Goal: Communication & Community: Answer question/provide support

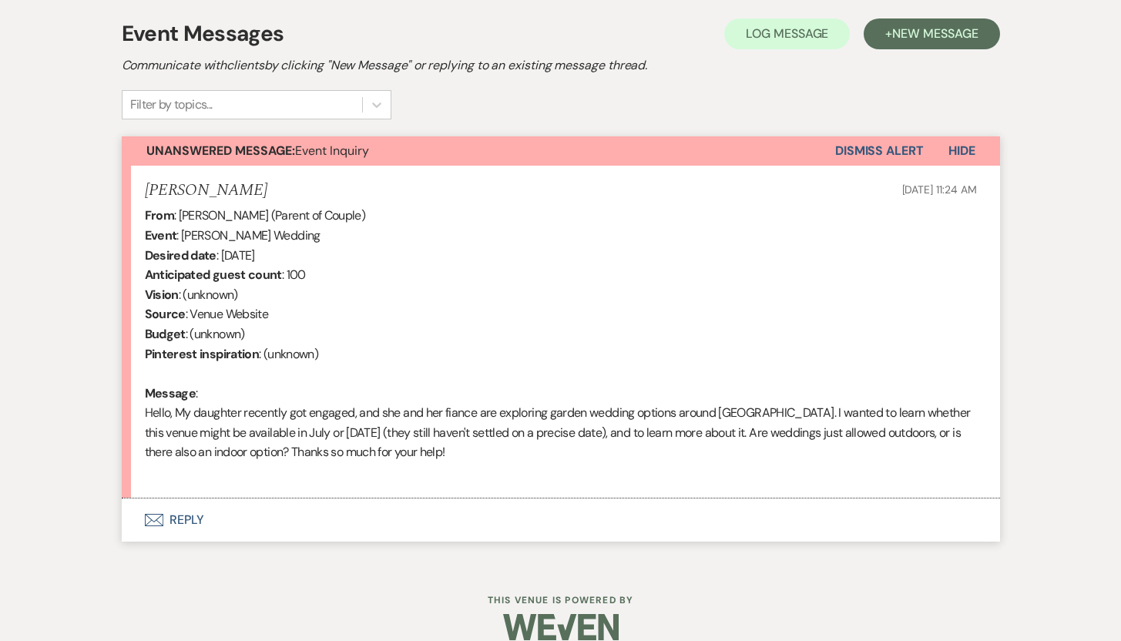
click at [176, 516] on button "Envelope Reply" at bounding box center [561, 520] width 878 height 43
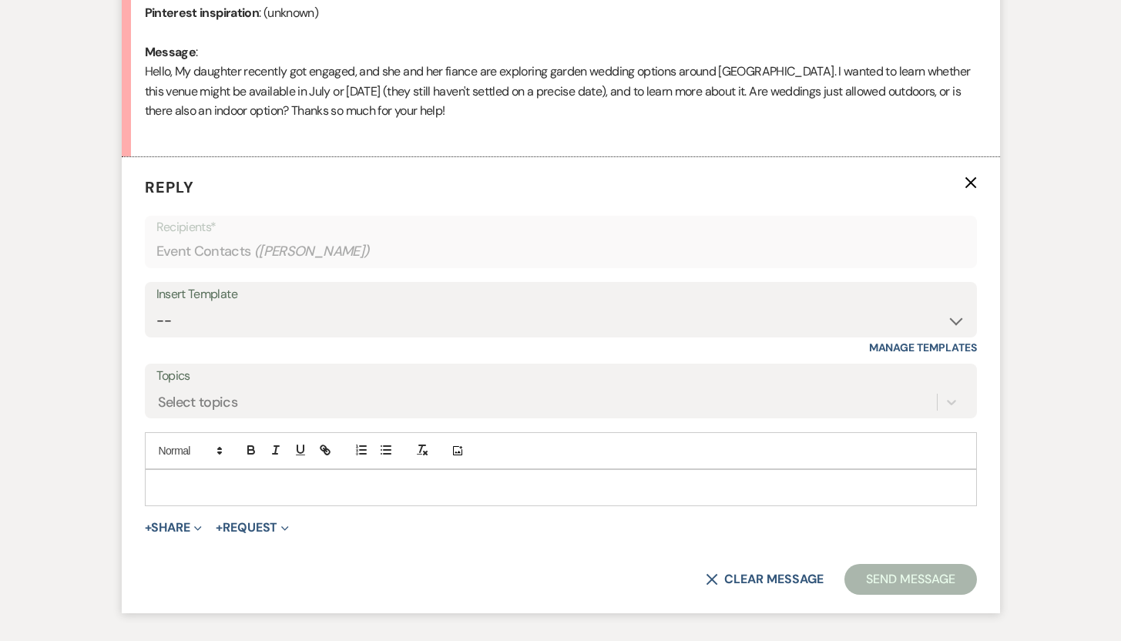
scroll to position [781, 0]
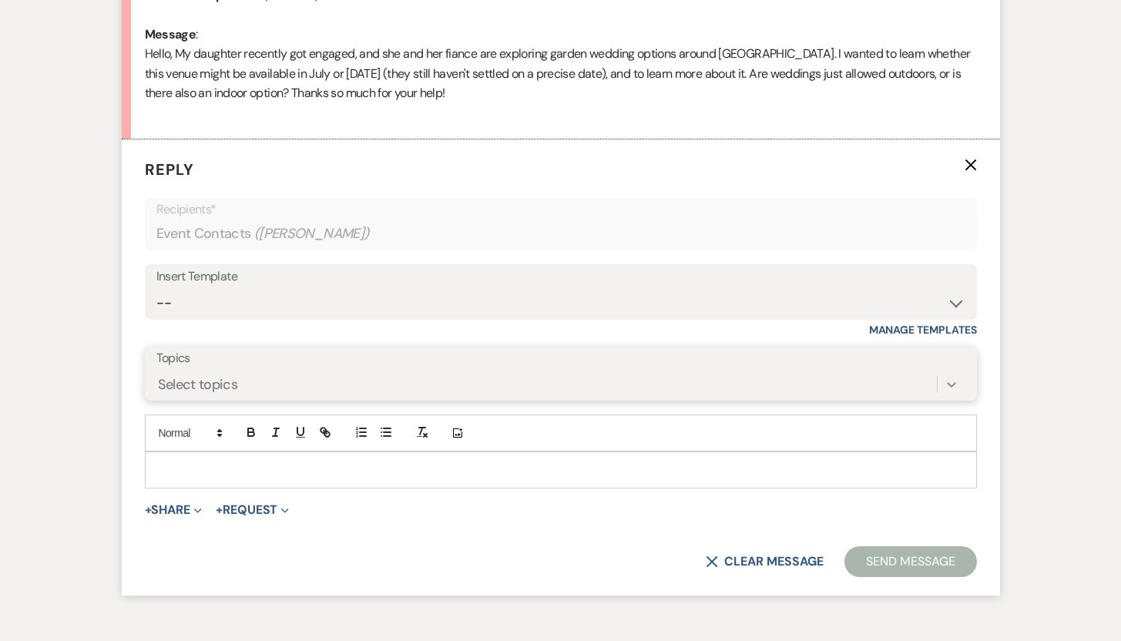
click at [949, 395] on div at bounding box center [952, 385] width 28 height 28
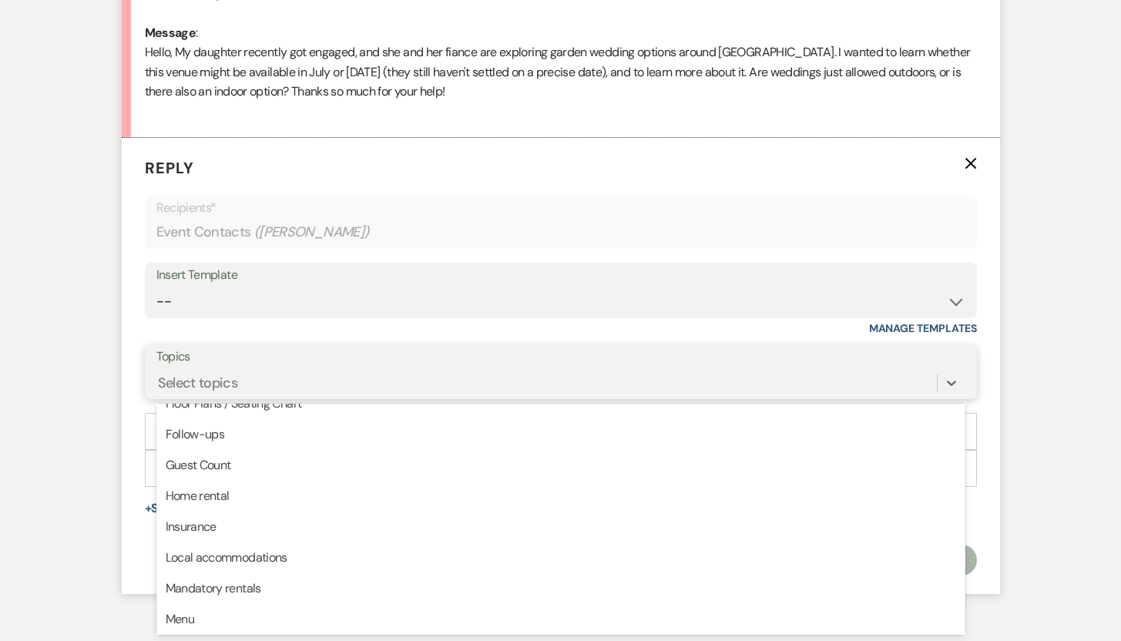
scroll to position [173, 0]
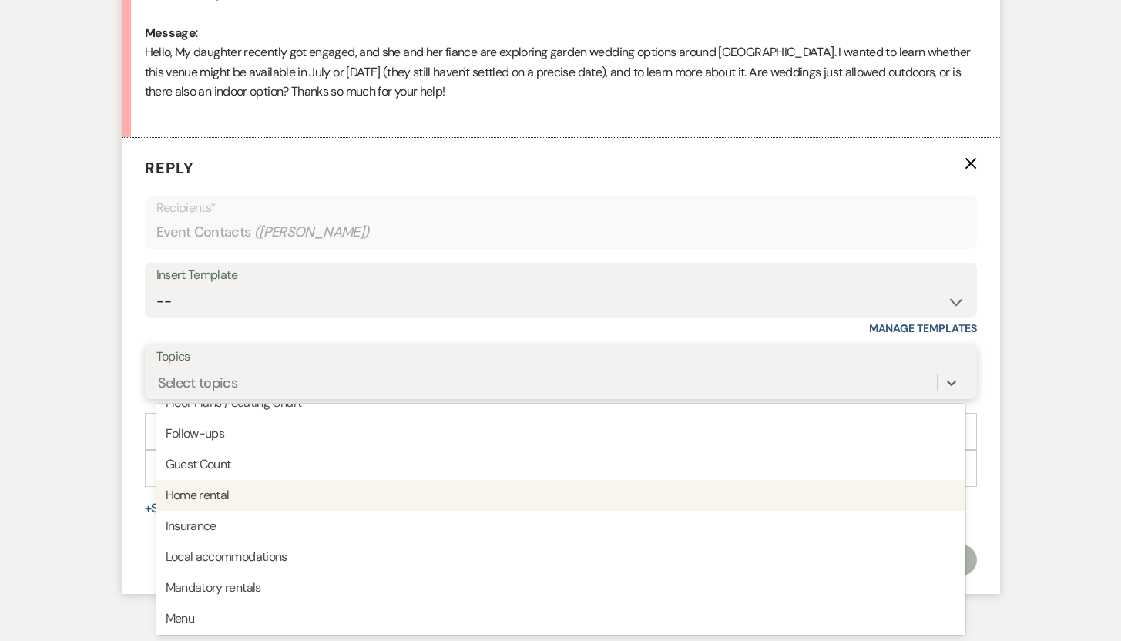
click at [188, 499] on div "Home rental" at bounding box center [560, 495] width 809 height 31
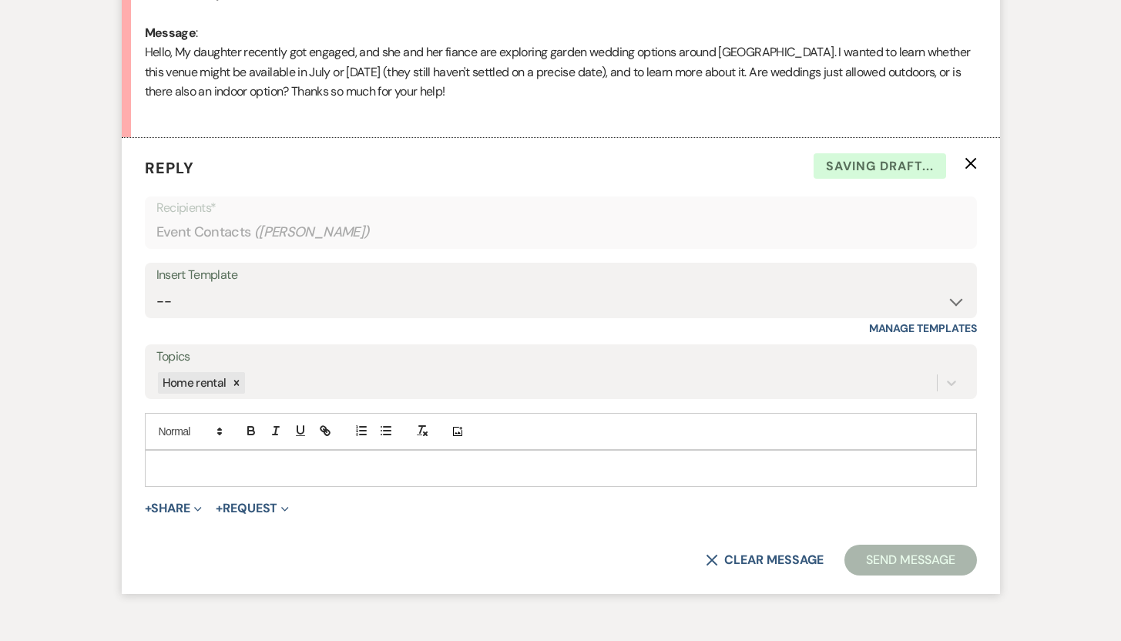
click at [175, 469] on p at bounding box center [560, 468] width 807 height 17
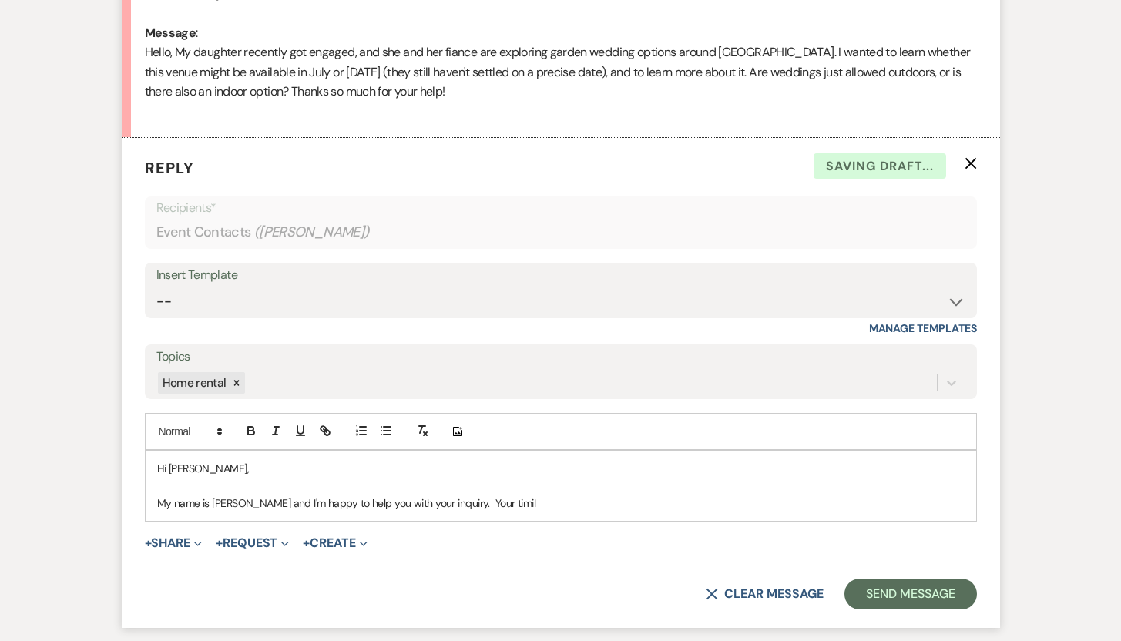
click at [522, 497] on p "My name is Deb Symons and I'm happy to help you with your inquiry. Your timiI" at bounding box center [560, 503] width 807 height 17
click at [524, 505] on p "My name is Deb Symons and I'm happy to help you with your inquiry. Your timI" at bounding box center [560, 503] width 807 height 17
click at [858, 502] on p "My name is Deb Symons and I'm happy to help you with your inquiry. Your timing …" at bounding box center [560, 503] width 807 height 17
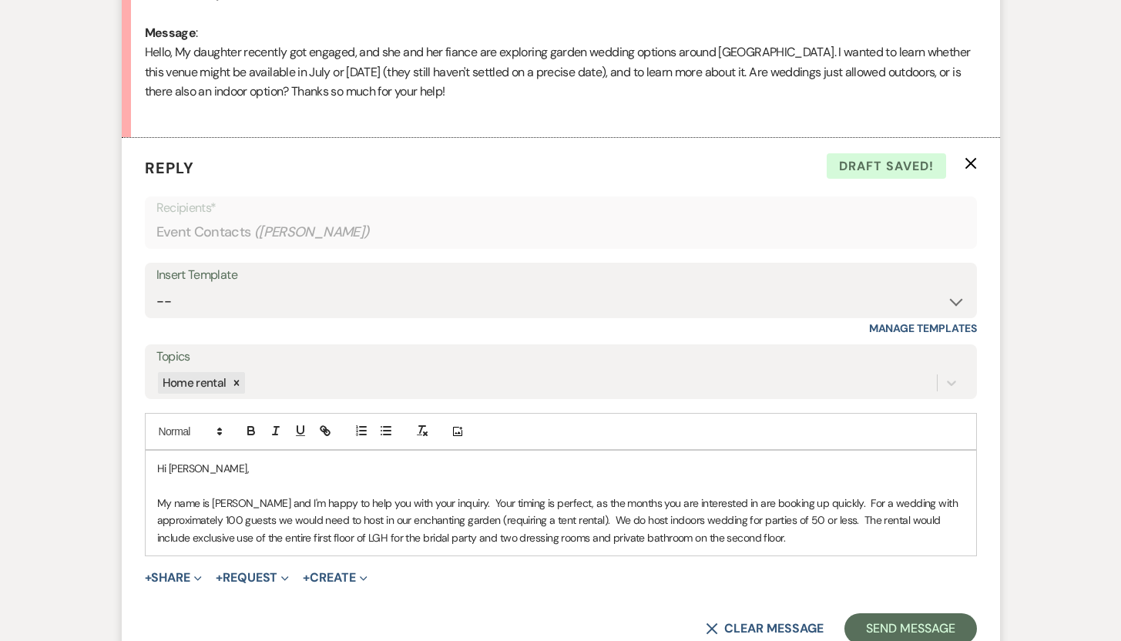
click at [691, 522] on p "My name is Deb Symons and I'm happy to help you with your inquiry. Your timing …" at bounding box center [560, 521] width 807 height 52
click at [699, 519] on p "My name is Deb Symons and I'm happy to help you with your inquiry. Your timing …" at bounding box center [560, 521] width 807 height 52
click at [703, 522] on p "My name is Deb Symons and I'm happy to help you with your inquiry. Your timing …" at bounding box center [560, 521] width 807 height 52
click at [844, 546] on div "Hi Pamela, My name is Deb Symons and I'm happy to help you with your inquiry. Y…" at bounding box center [561, 503] width 831 height 105
click at [779, 538] on p "My name is Deb Symons, and I'm happy to help you with your inquiry. Your timing…" at bounding box center [560, 521] width 807 height 52
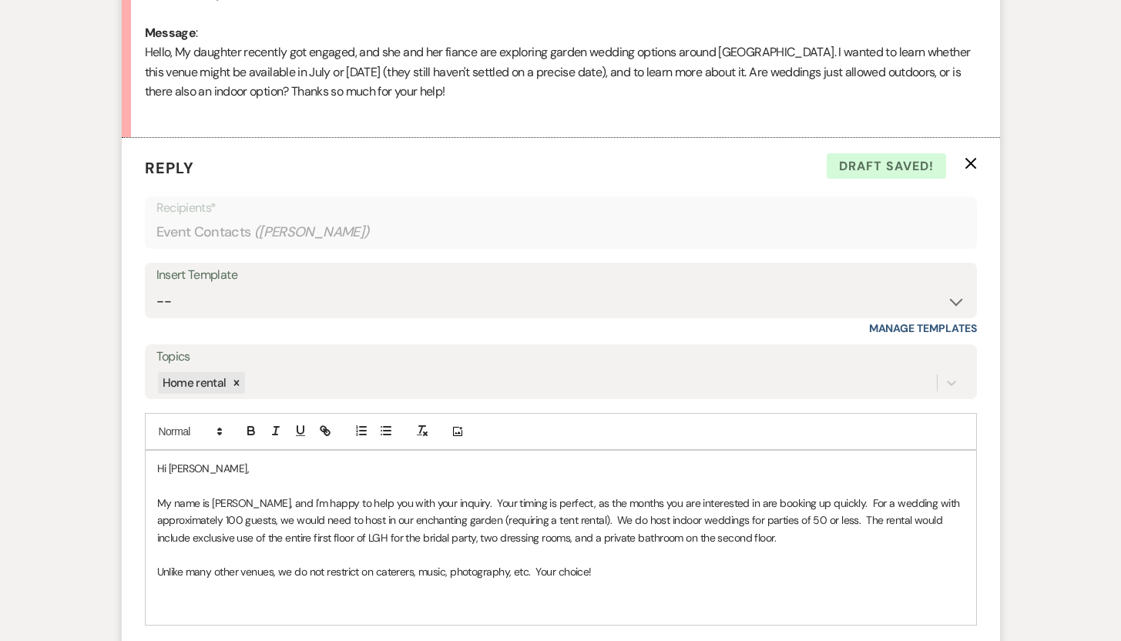
click at [401, 593] on p at bounding box center [560, 589] width 807 height 17
click at [602, 569] on p "Unlike many other venues, we do not restrict on caterers, music, photography, e…" at bounding box center [560, 571] width 807 height 17
drag, startPoint x: 223, startPoint y: 609, endPoint x: 159, endPoint y: 607, distance: 64.8
click at [159, 607] on p "As of today," at bounding box center [560, 606] width 807 height 17
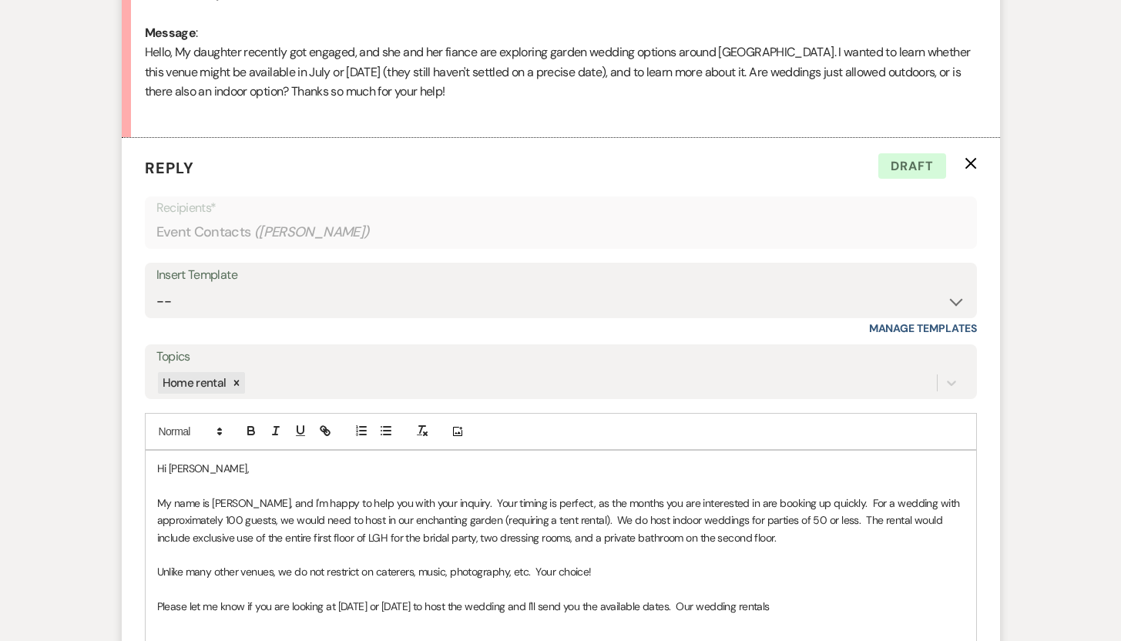
click at [377, 571] on p "Unlike many other venues, we do not restrict on caterers, music, photography, e…" at bounding box center [560, 571] width 807 height 17
drag, startPoint x: 690, startPoint y: 571, endPoint x: 632, endPoint y: 566, distance: 58.0
click at [632, 566] on p "Unlike many other venues, we do not restrict on your catering choice, caterers,…" at bounding box center [560, 571] width 807 height 17
click at [371, 522] on p "My name is Deb Symons, and I'm happy to help you with your inquiry. Your timing…" at bounding box center [560, 521] width 807 height 52
click at [791, 604] on p "Please let me know if you are looking at Saturday or Sunday to host the wedding…" at bounding box center [560, 606] width 807 height 17
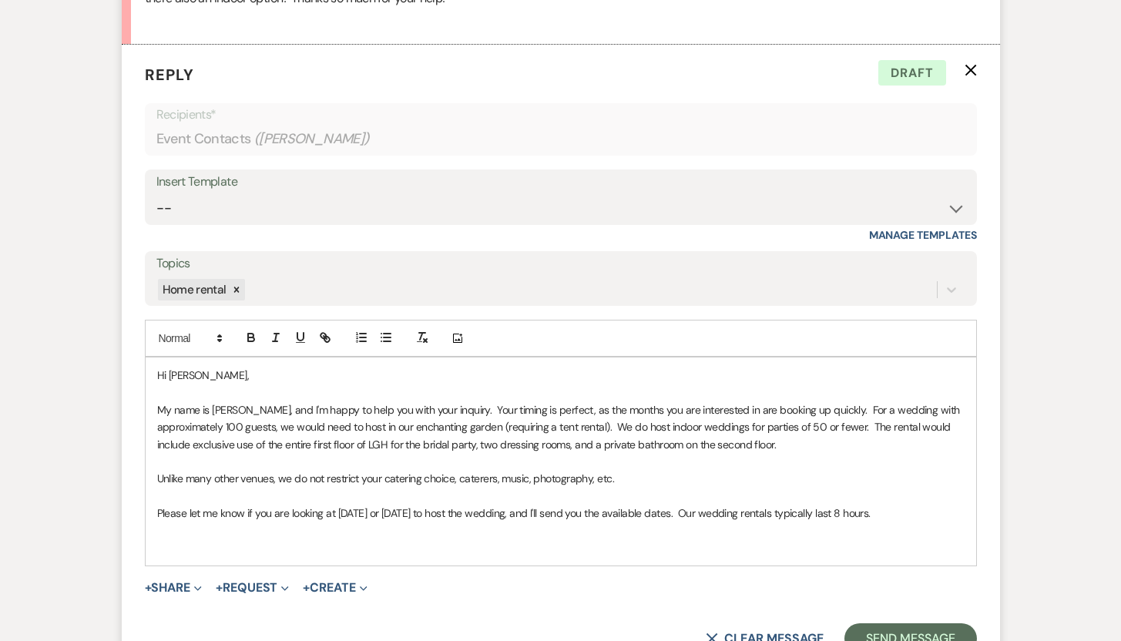
scroll to position [967, 0]
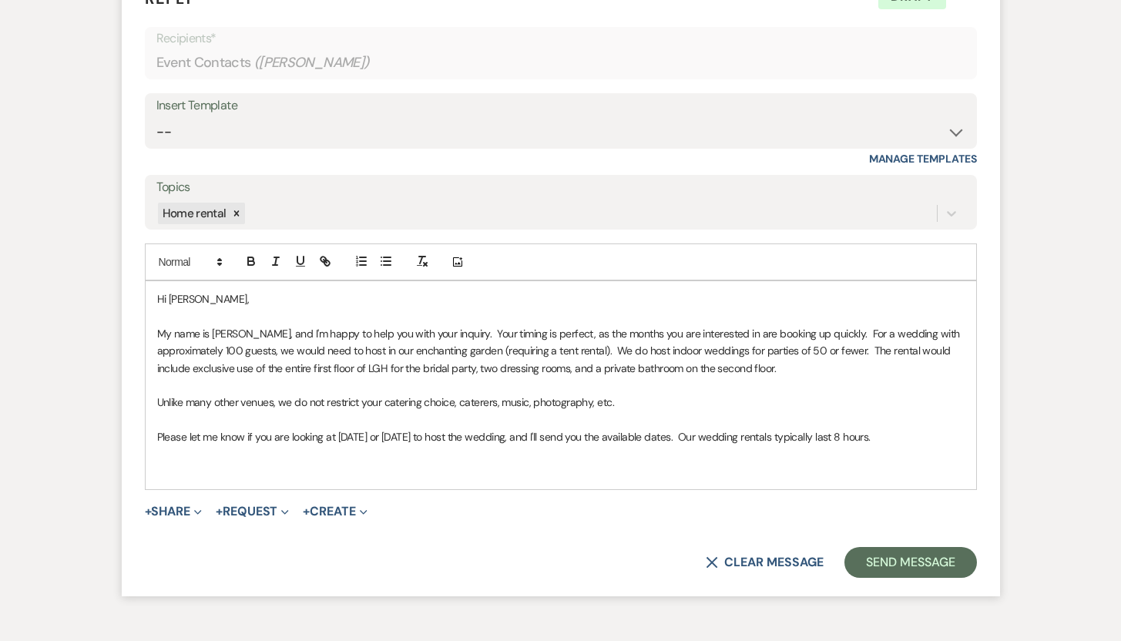
click at [896, 442] on p "Please let me know if you are looking at Saturday or Sunday to host the wedding…" at bounding box center [560, 436] width 807 height 17
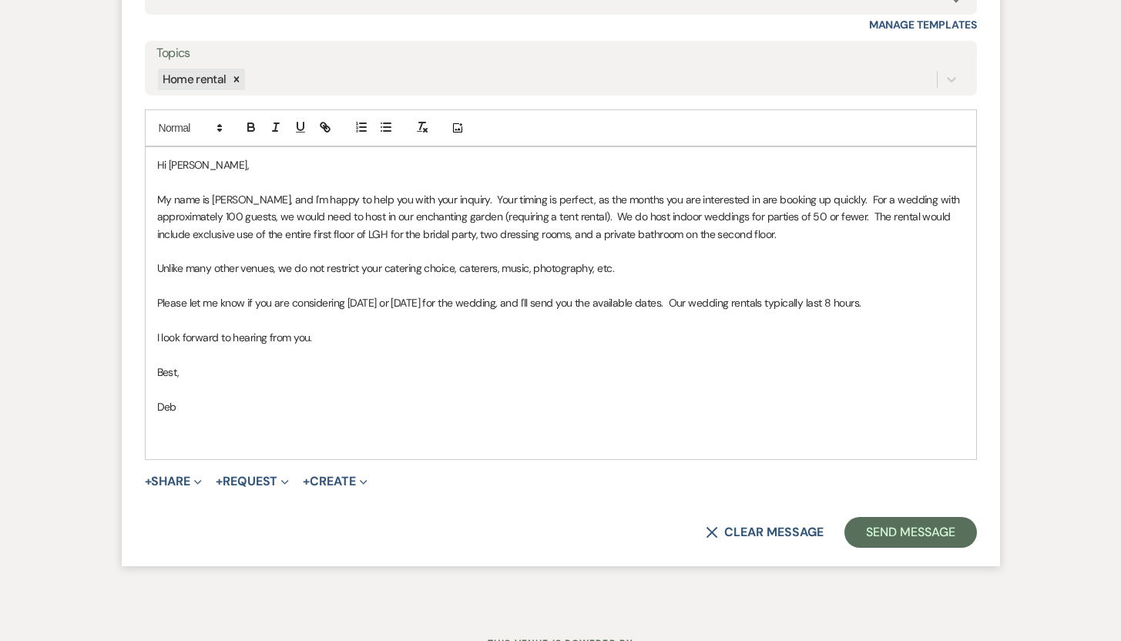
scroll to position [1167, 0]
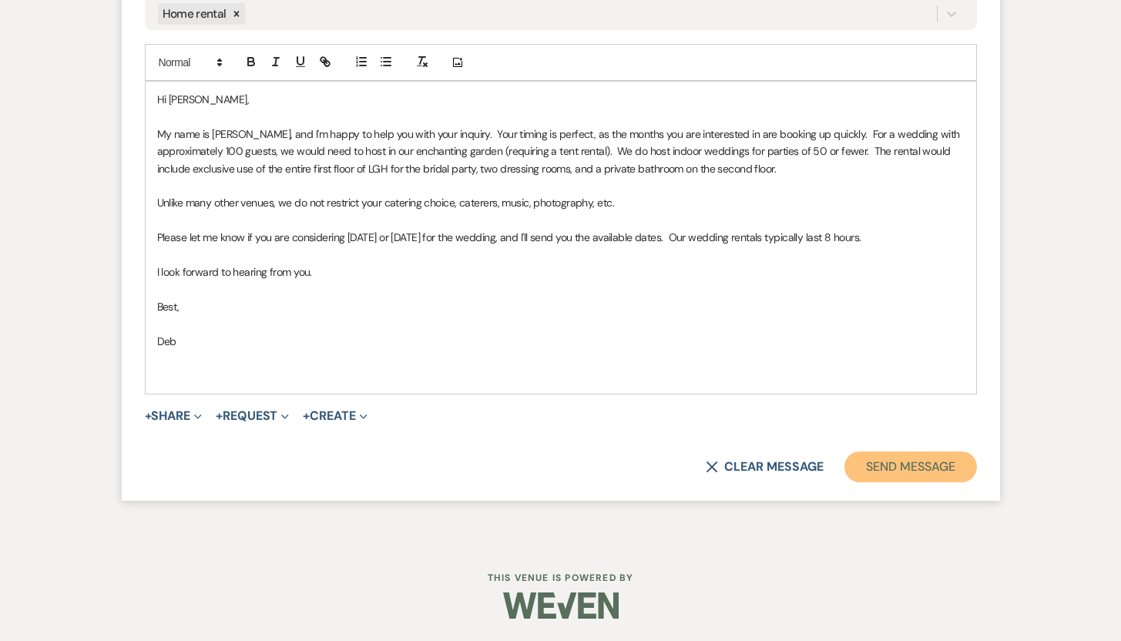
click at [899, 466] on button "Send Message" at bounding box center [910, 467] width 132 height 31
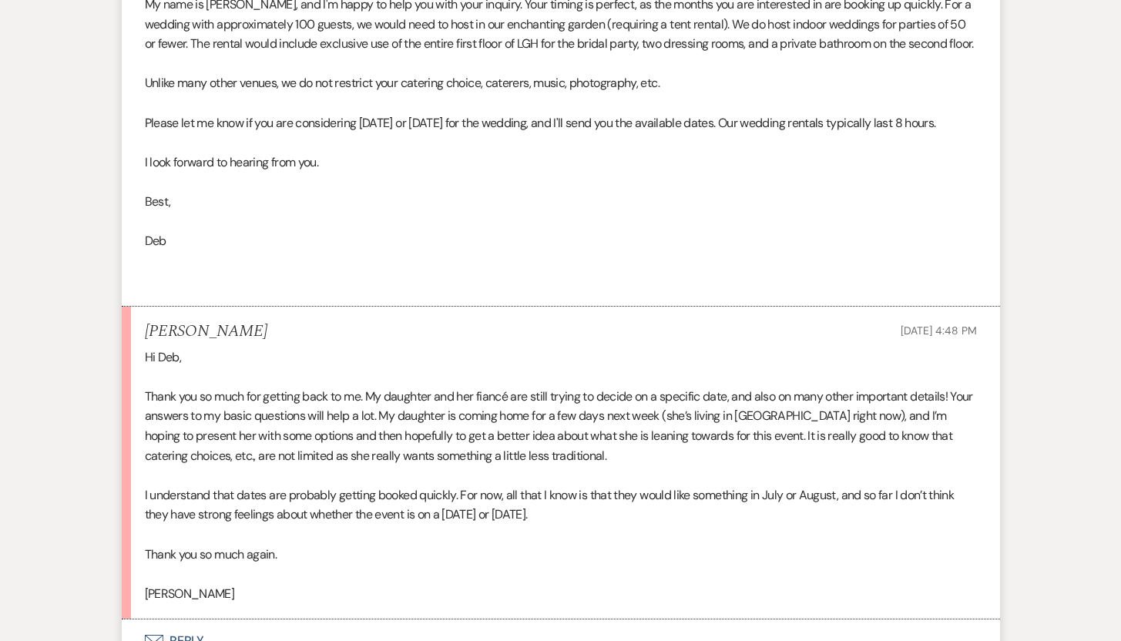
scroll to position [1058, 0]
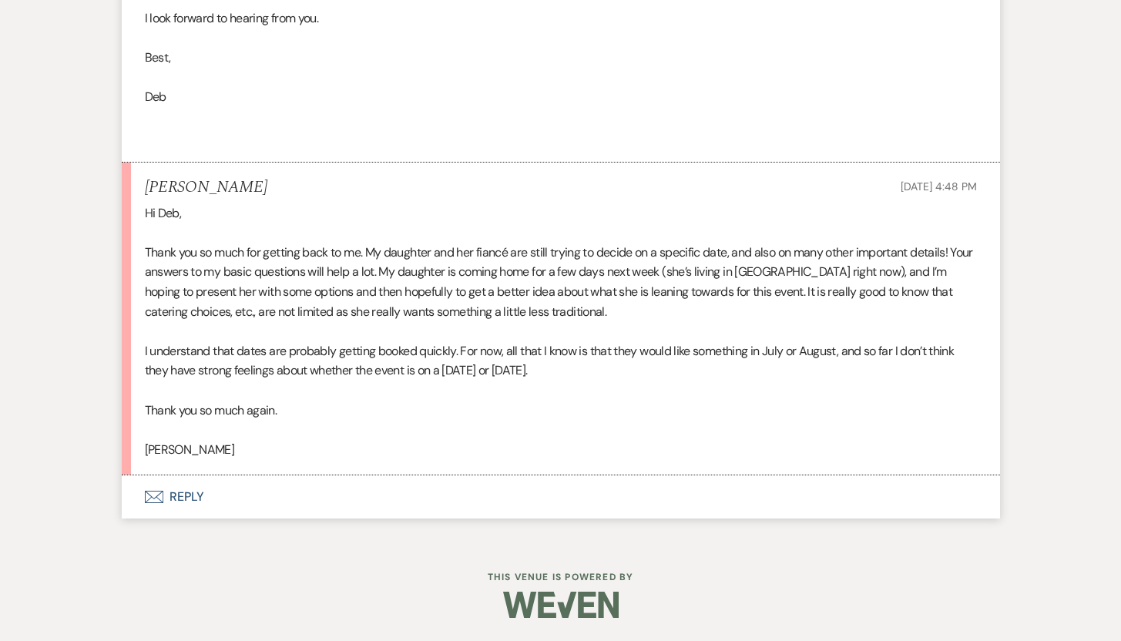
click at [181, 514] on button "Envelope Reply" at bounding box center [561, 496] width 878 height 43
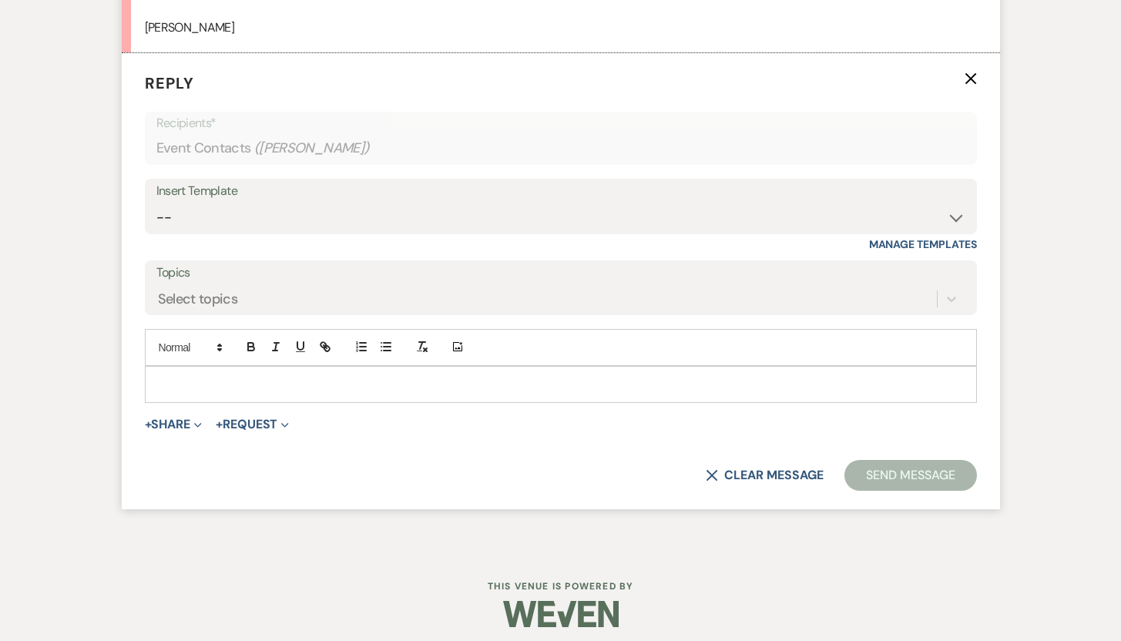
scroll to position [1657, 0]
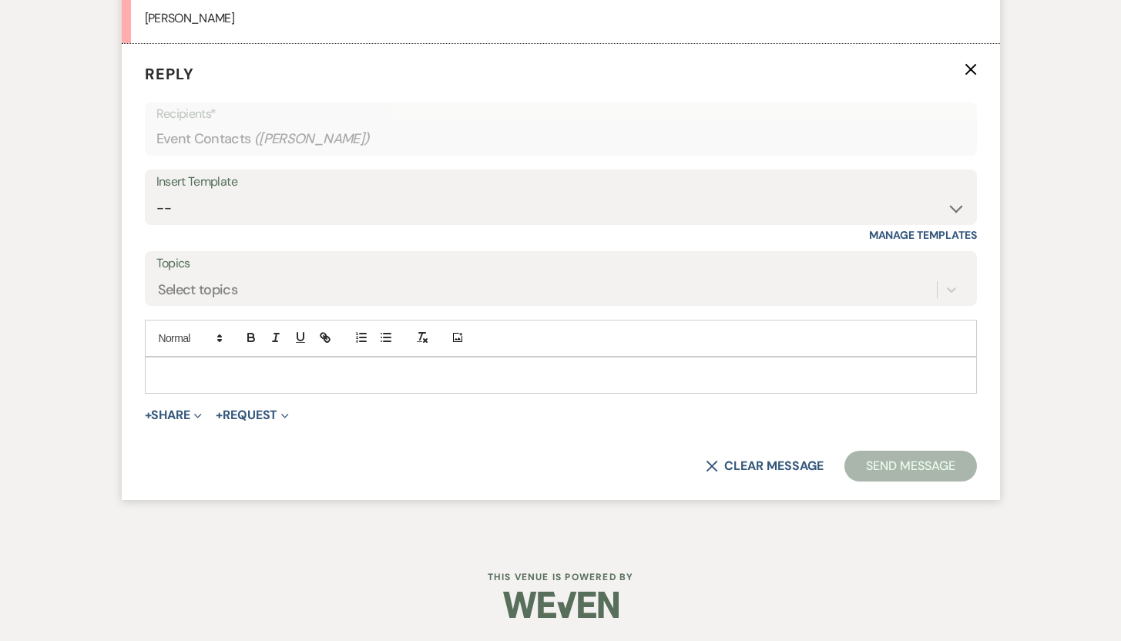
click at [502, 371] on p at bounding box center [560, 375] width 807 height 17
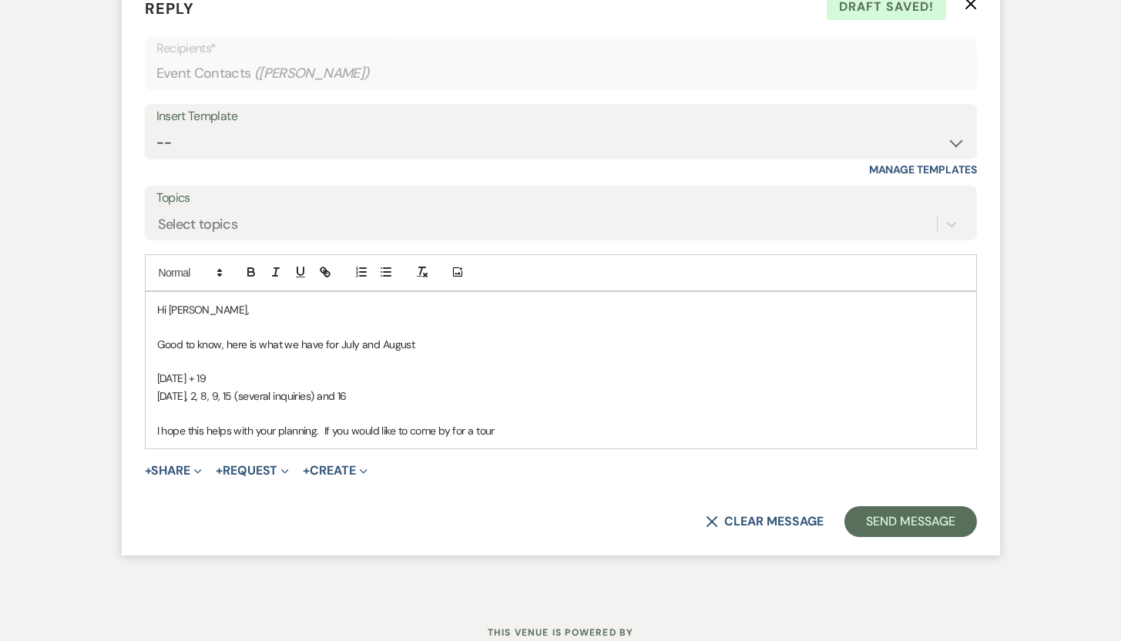
scroll to position [1730, 0]
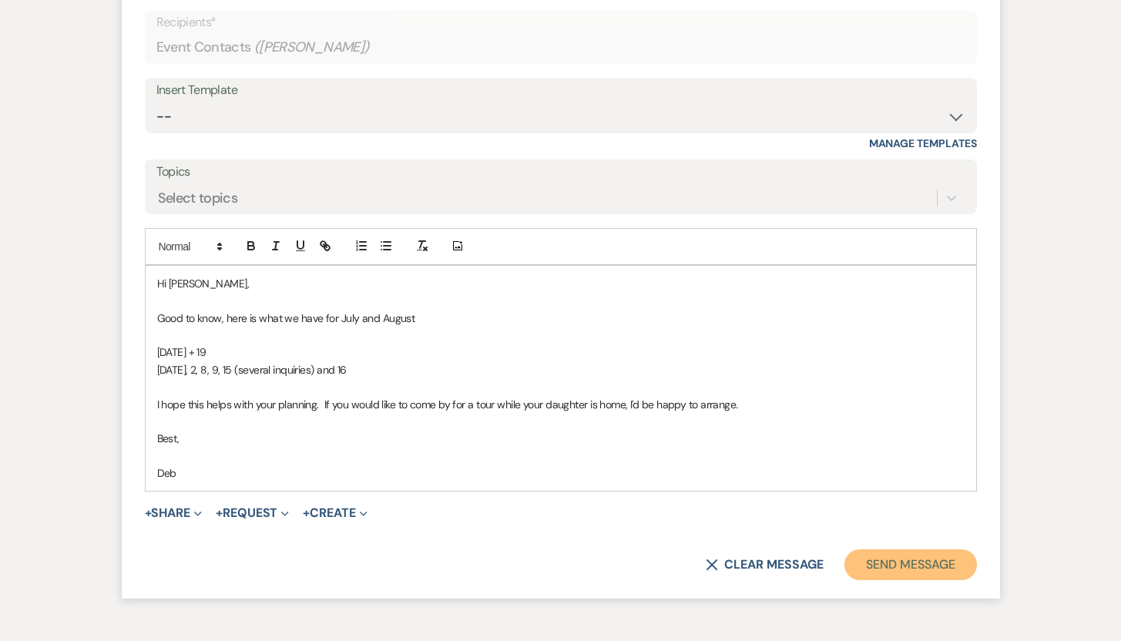
click at [917, 580] on button "Send Message" at bounding box center [910, 564] width 132 height 31
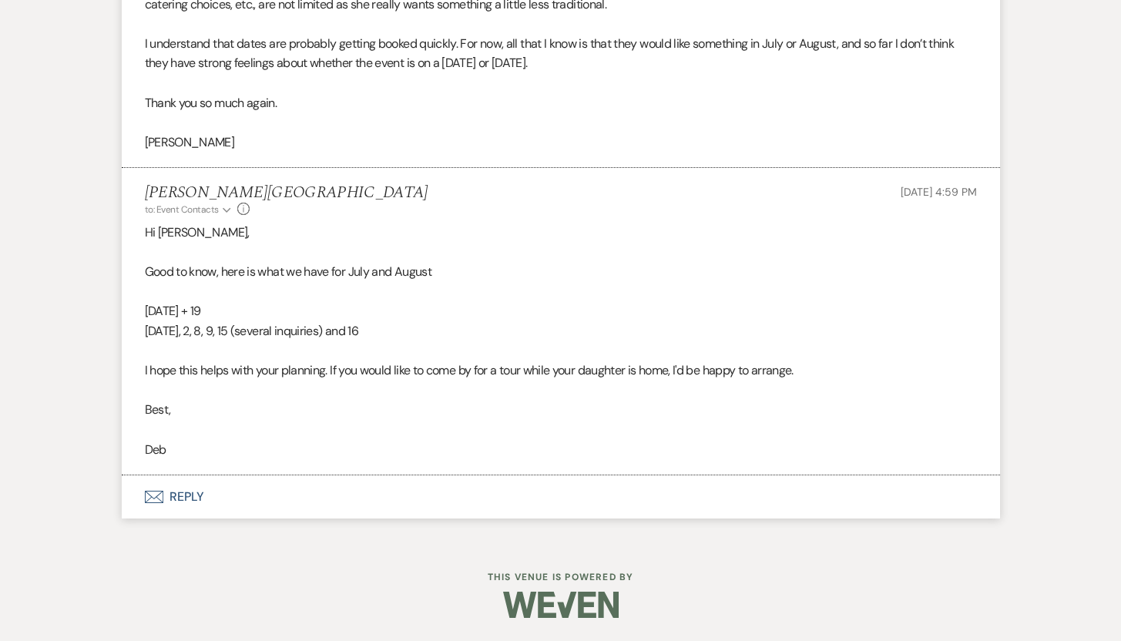
scroll to position [1533, 0]
